Goal: Information Seeking & Learning: Learn about a topic

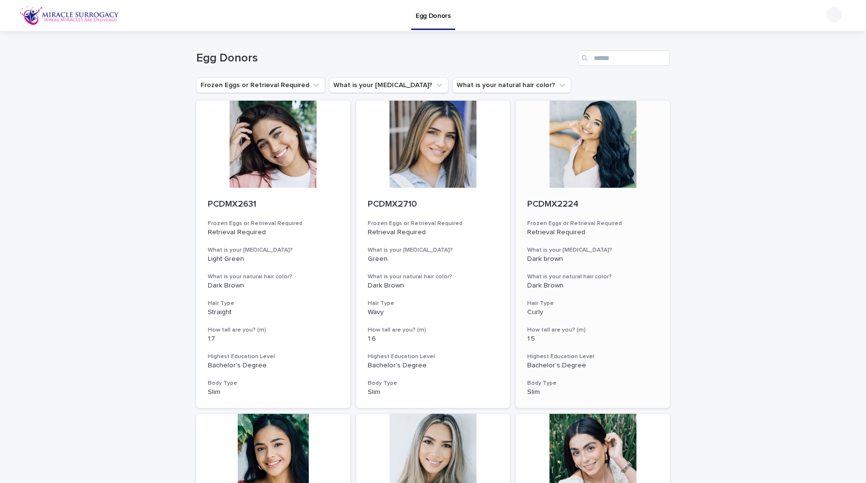
scroll to position [963, 0]
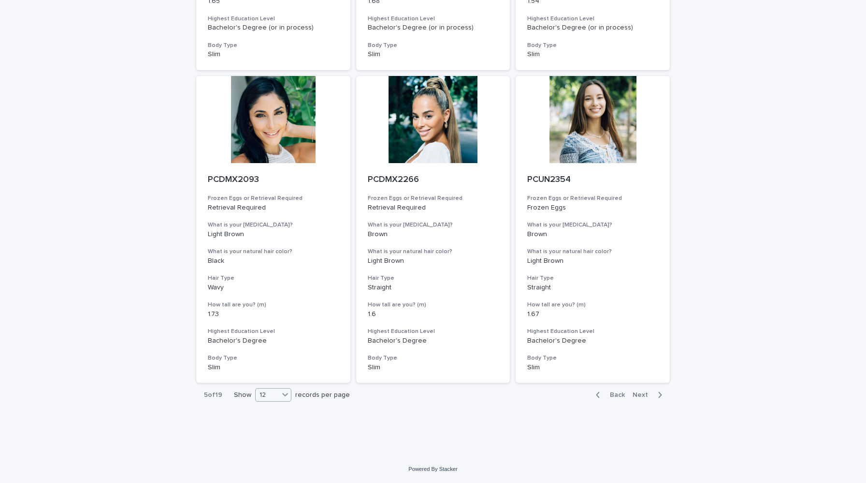
click at [277, 399] on div "12" at bounding box center [273, 395] width 36 height 14
click at [274, 432] on div "36" at bounding box center [274, 431] width 35 height 12
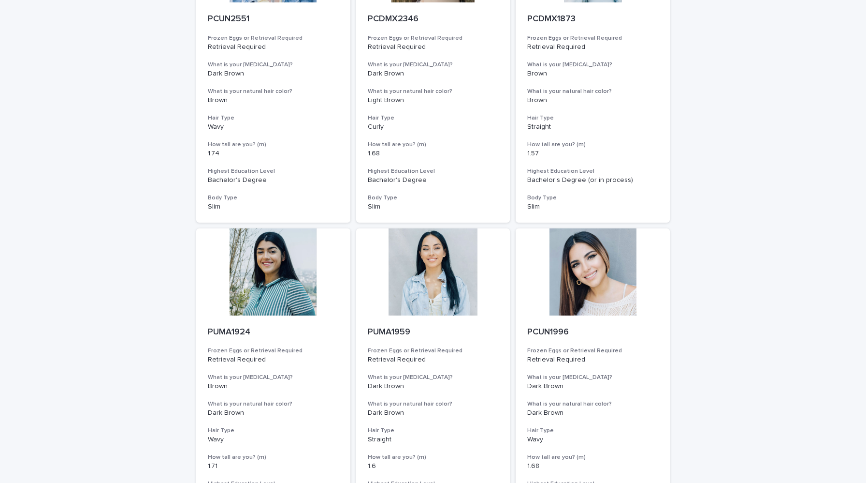
scroll to position [3312, 0]
click at [455, 267] on div at bounding box center [433, 271] width 154 height 87
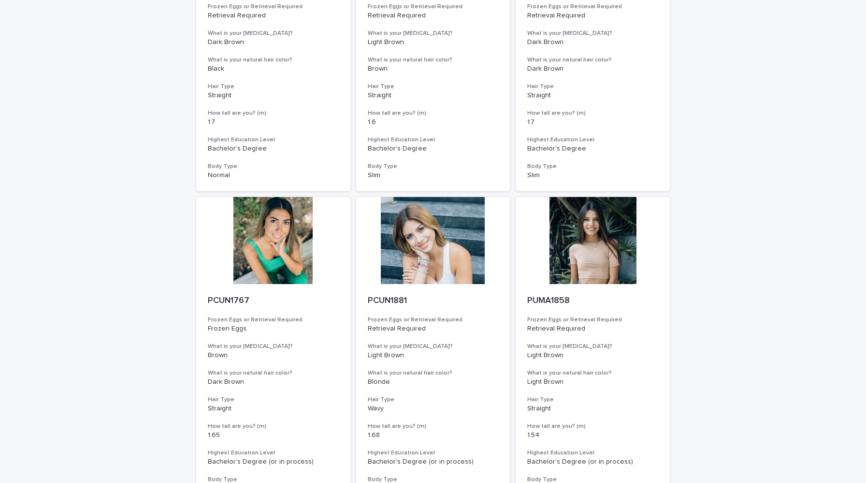
scroll to position [963, 0]
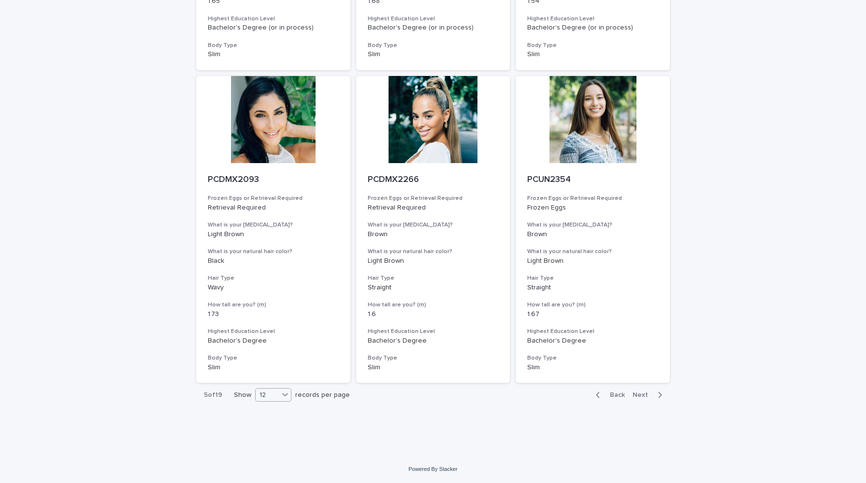
click at [290, 398] on icon at bounding box center [285, 394] width 10 height 10
click at [287, 427] on div "36" at bounding box center [274, 431] width 35 height 12
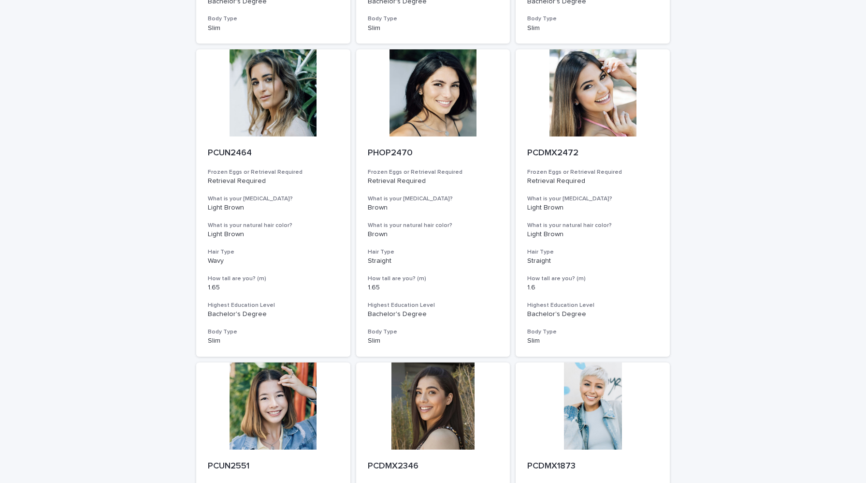
scroll to position [3464, 0]
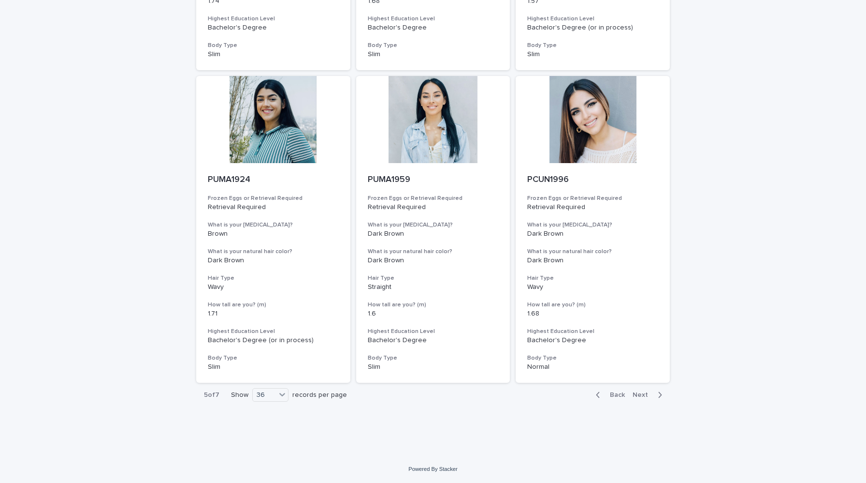
click at [631, 398] on button "Next" at bounding box center [649, 394] width 41 height 9
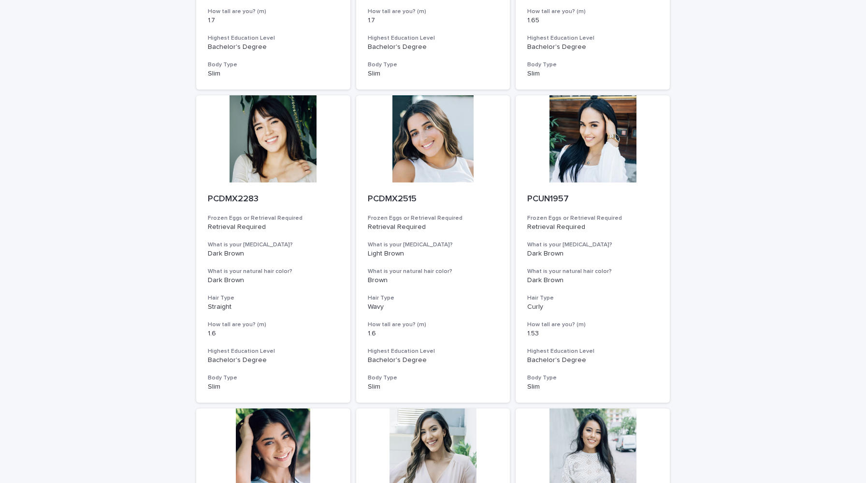
scroll to position [3464, 0]
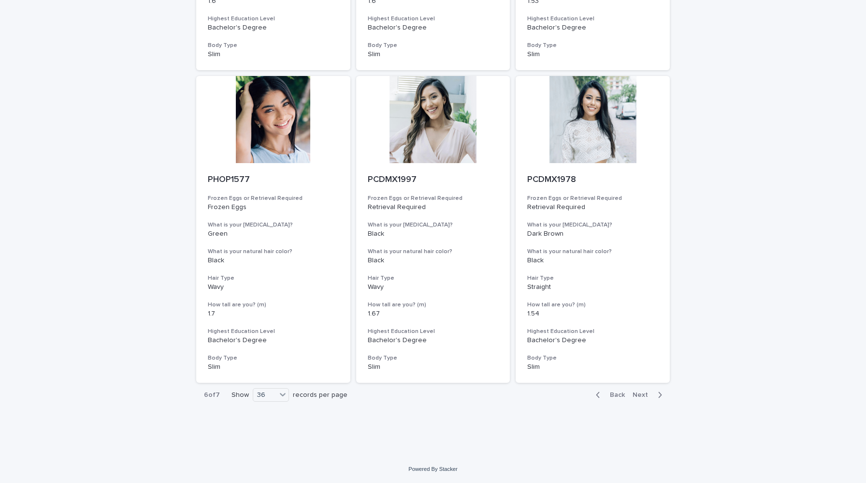
click at [649, 398] on button "Next" at bounding box center [649, 394] width 41 height 9
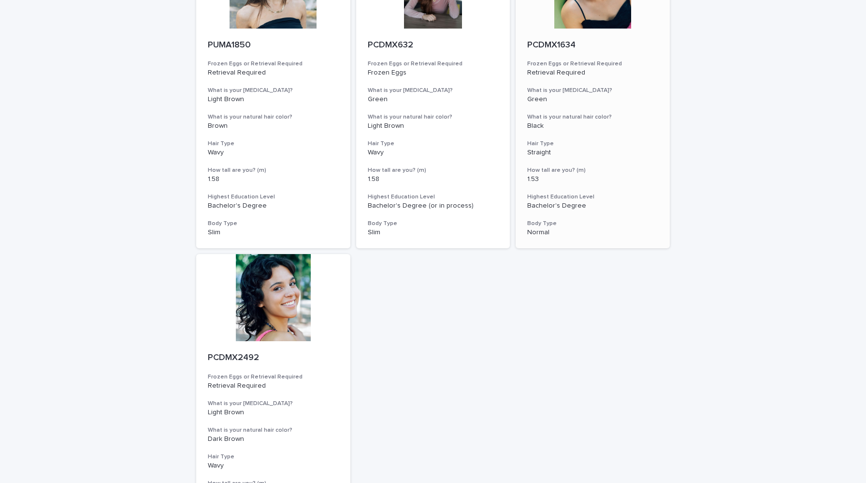
scroll to position [650, 0]
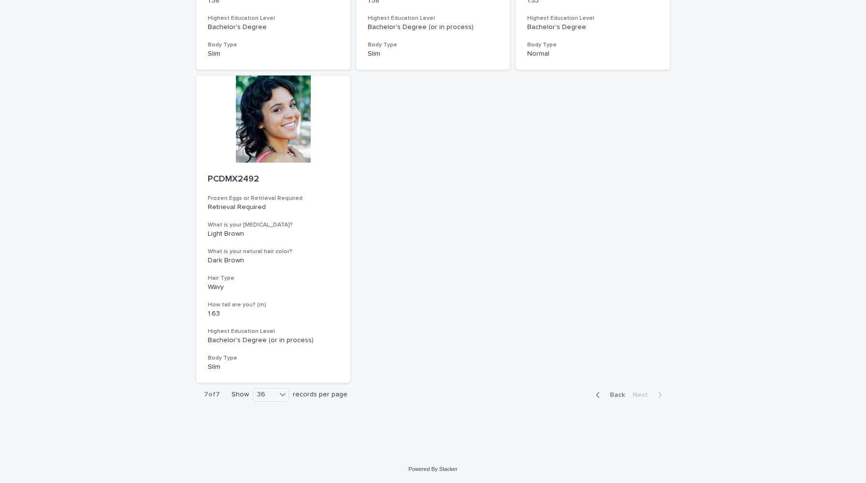
click at [616, 392] on span "Back" at bounding box center [614, 394] width 21 height 7
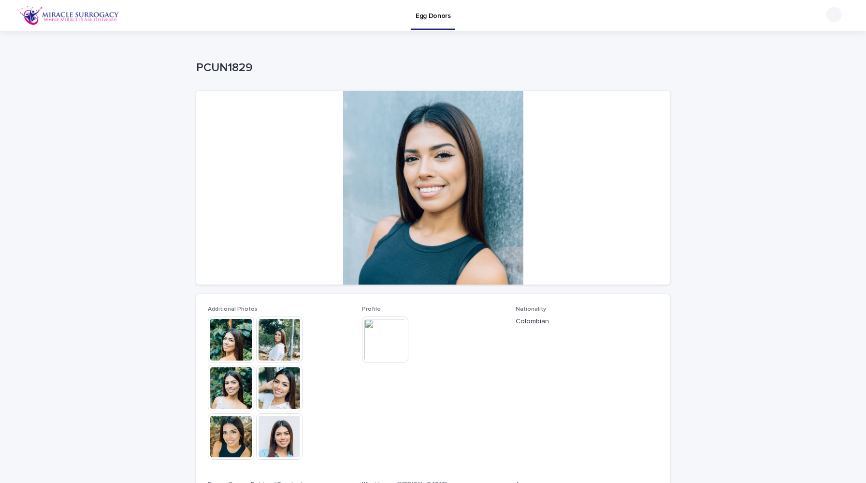
click at [188, 111] on div "Loading... Saving… Loading... Saving… PCUN1829 PCUN1829 Sorry, there was an err…" at bounding box center [433, 364] width 866 height 667
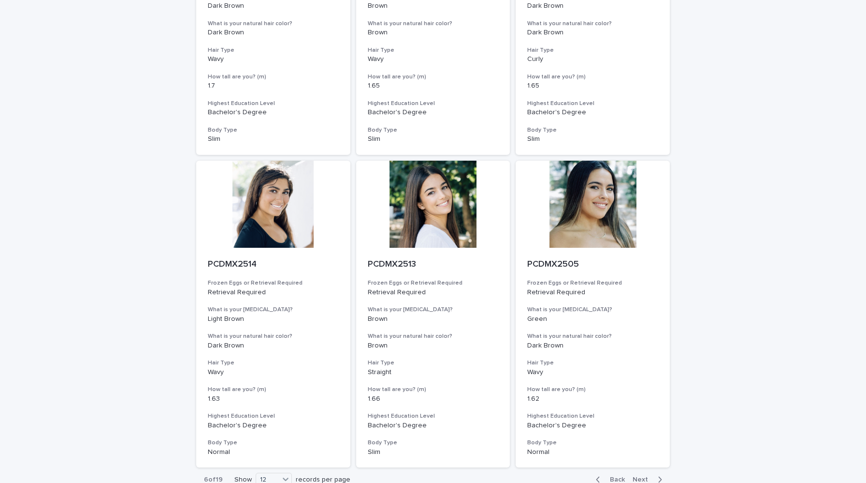
scroll to position [963, 0]
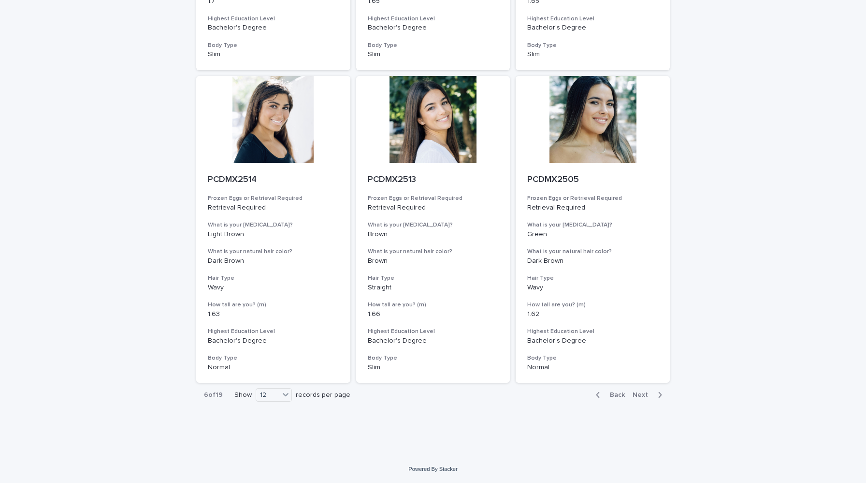
click at [614, 398] on button "Back" at bounding box center [608, 394] width 41 height 9
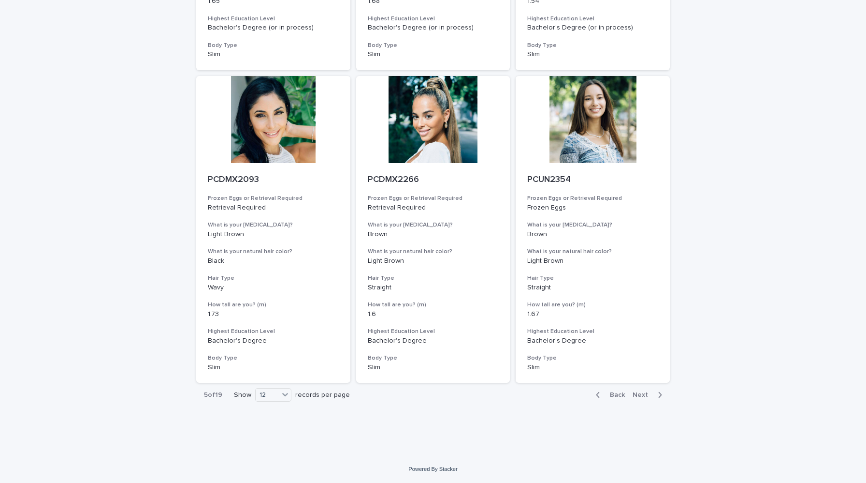
click at [614, 398] on span "Back" at bounding box center [614, 394] width 21 height 7
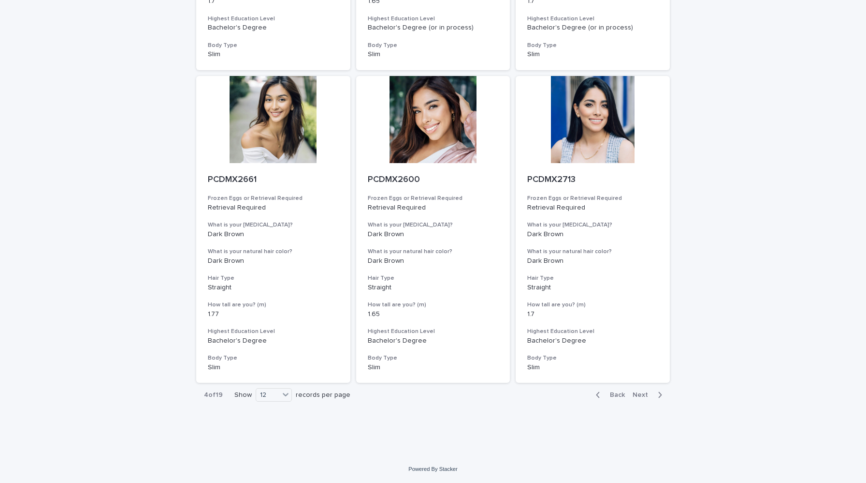
click at [614, 398] on span "Back" at bounding box center [614, 394] width 21 height 7
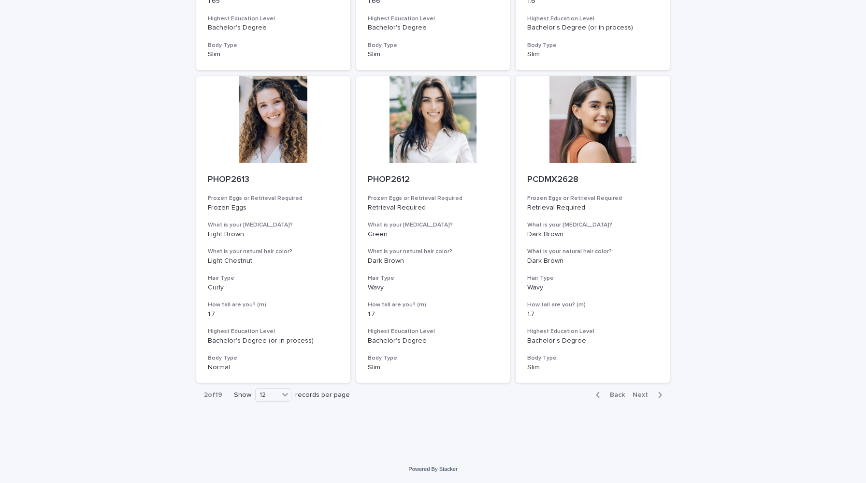
click at [614, 398] on span "Back" at bounding box center [614, 394] width 21 height 7
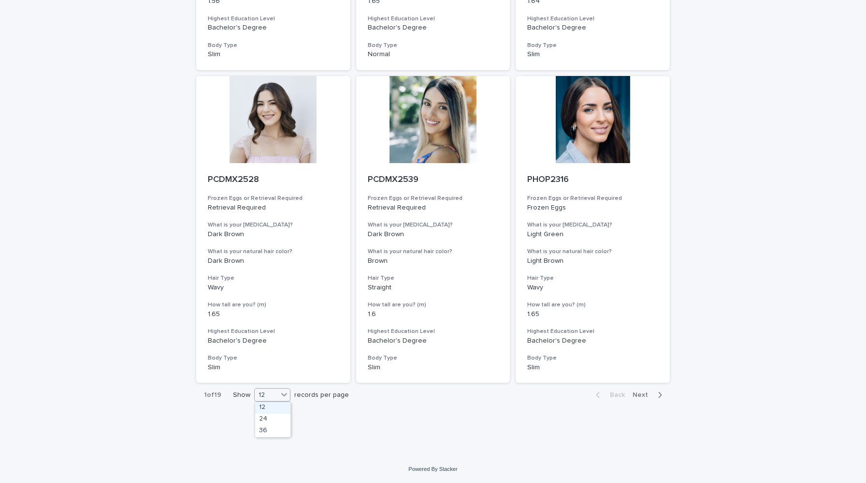
click at [280, 395] on icon at bounding box center [284, 394] width 10 height 10
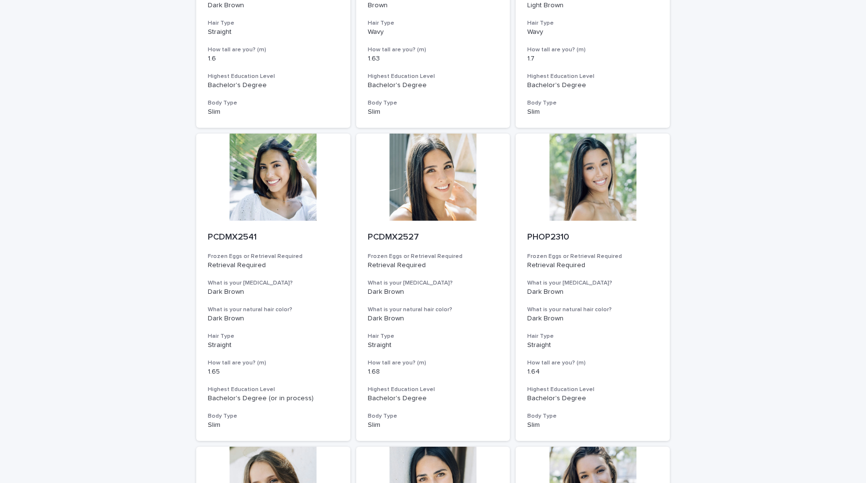
scroll to position [1531, 0]
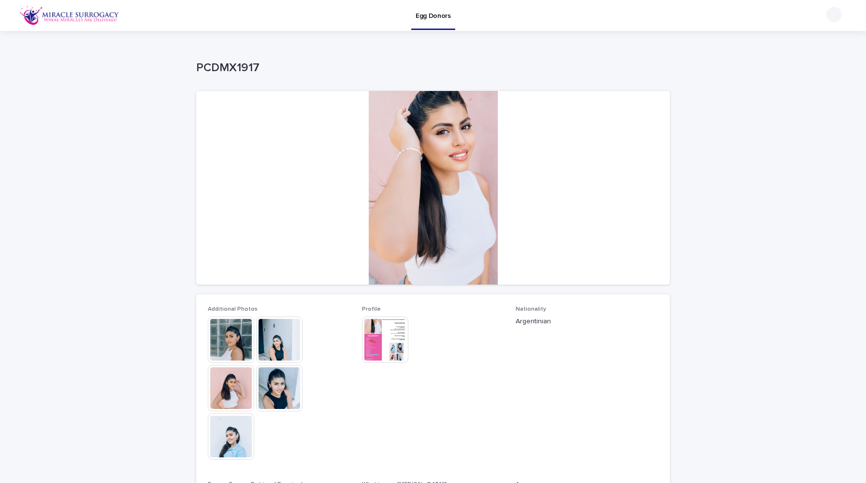
click at [249, 341] on img at bounding box center [231, 339] width 46 height 46
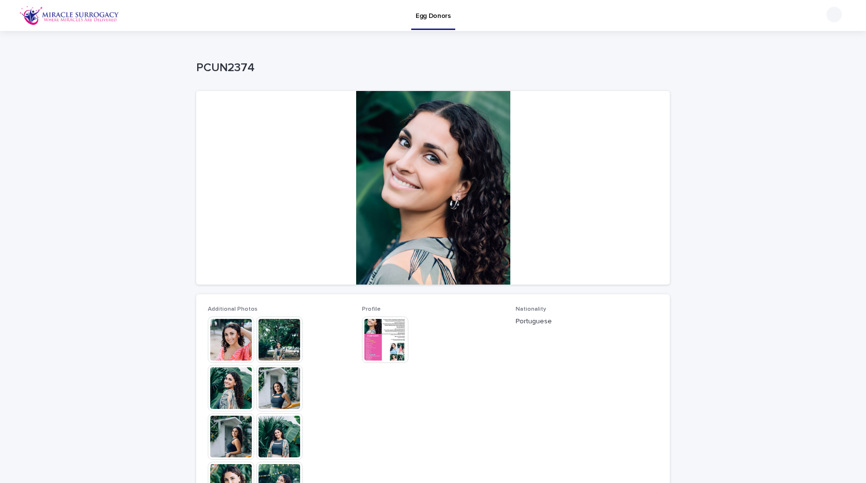
click at [215, 374] on img at bounding box center [231, 388] width 46 height 46
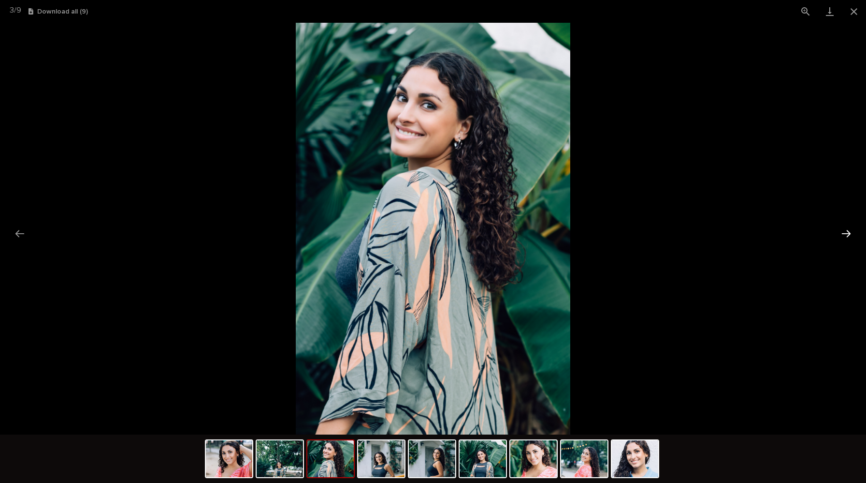
click at [851, 231] on button "Next slide" at bounding box center [846, 233] width 20 height 19
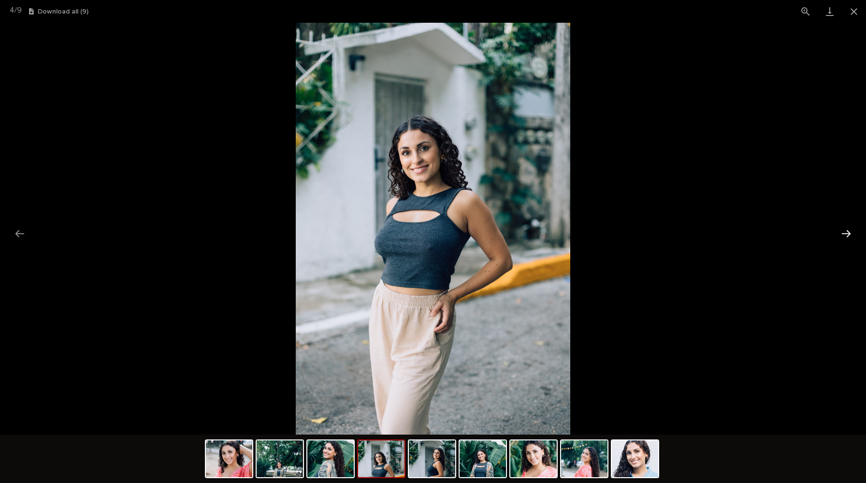
click at [851, 231] on button "Next slide" at bounding box center [846, 233] width 20 height 19
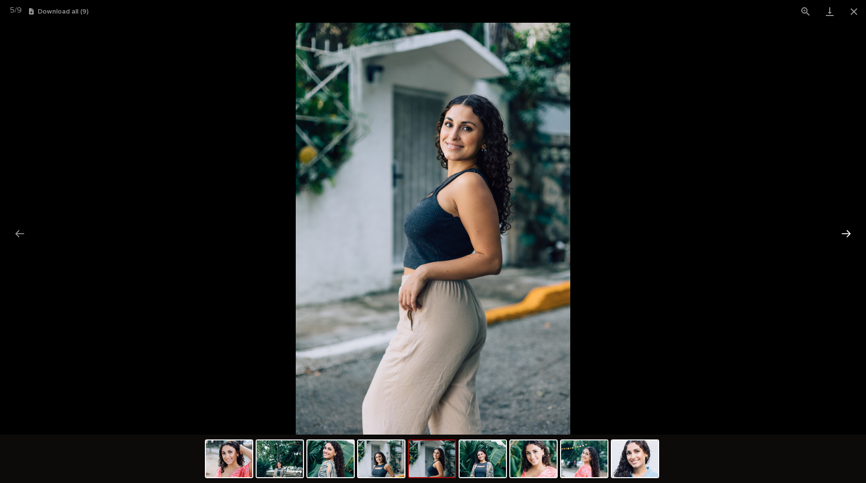
click at [851, 231] on button "Next slide" at bounding box center [846, 233] width 20 height 19
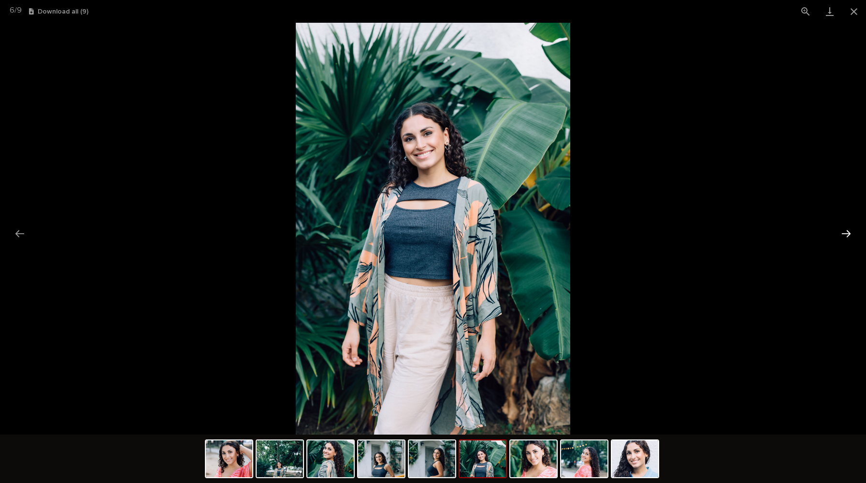
click at [851, 231] on button "Next slide" at bounding box center [846, 233] width 20 height 19
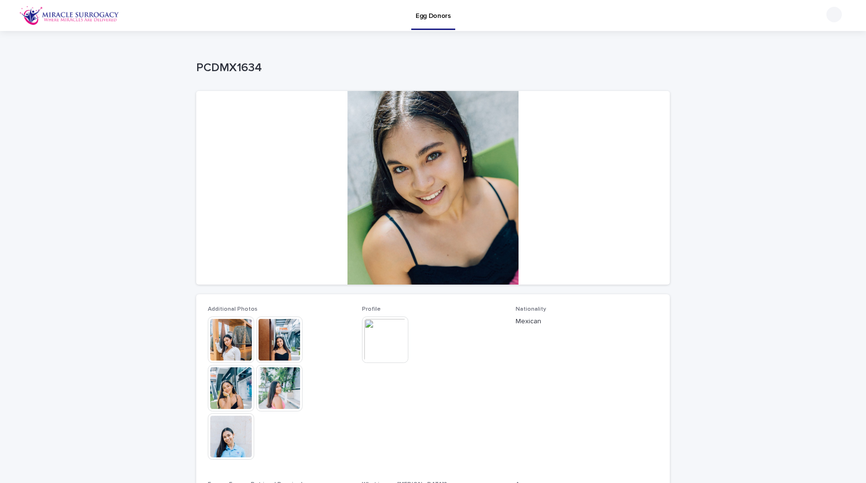
click at [266, 352] on img at bounding box center [279, 339] width 46 height 46
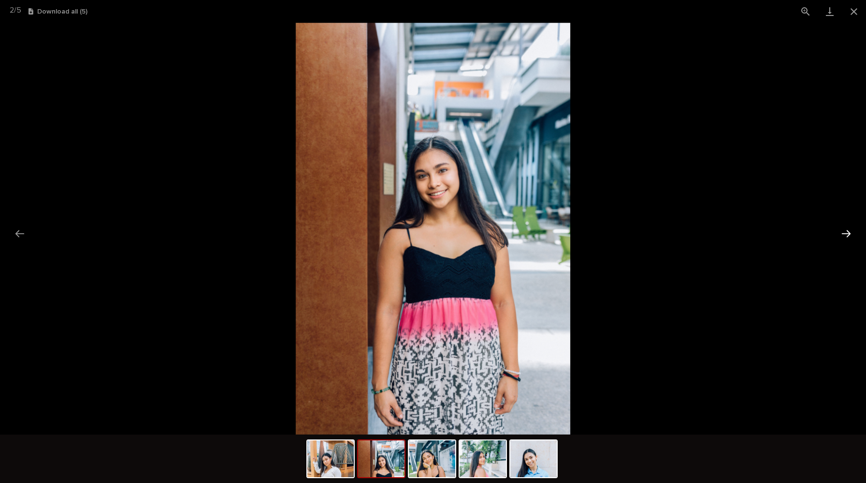
click at [851, 232] on button "Next slide" at bounding box center [846, 233] width 20 height 19
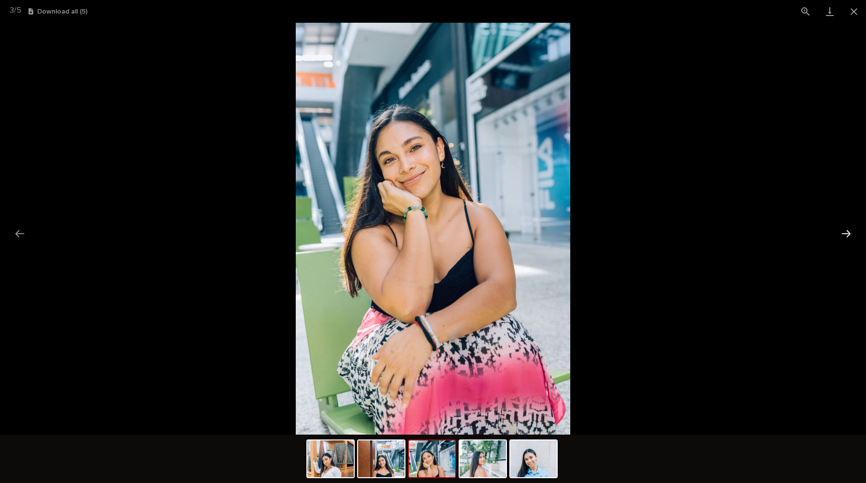
click at [851, 232] on button "Next slide" at bounding box center [846, 233] width 20 height 19
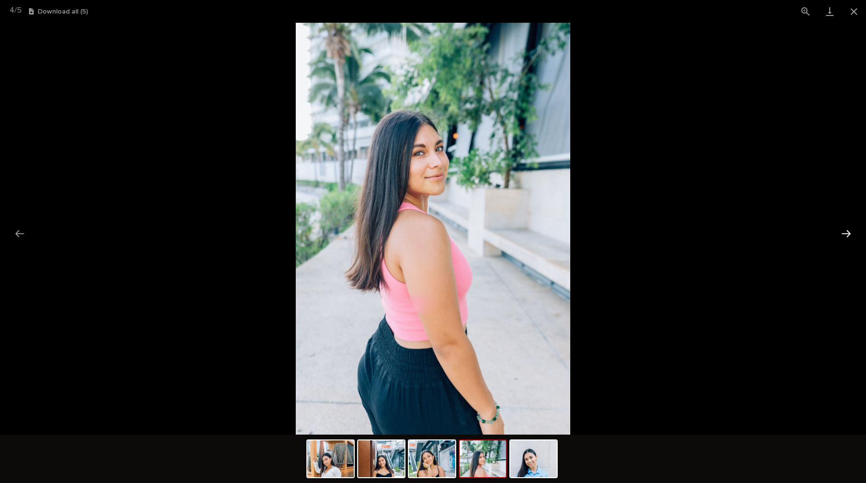
click at [851, 232] on button "Next slide" at bounding box center [846, 233] width 20 height 19
